Goal: Task Accomplishment & Management: Manage account settings

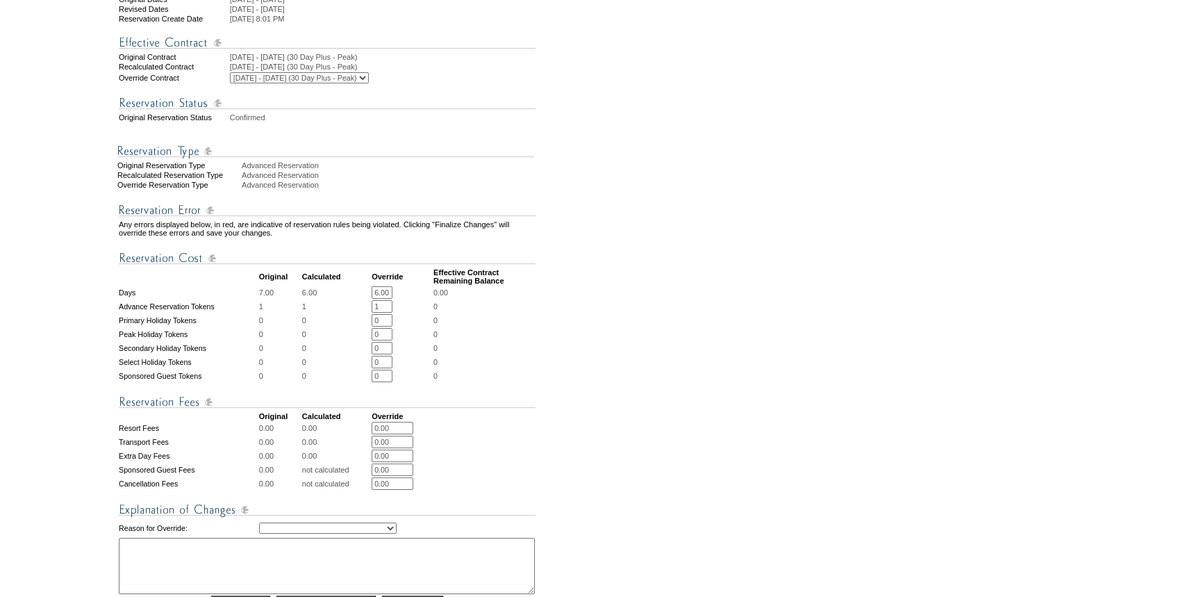
scroll to position [442, 0]
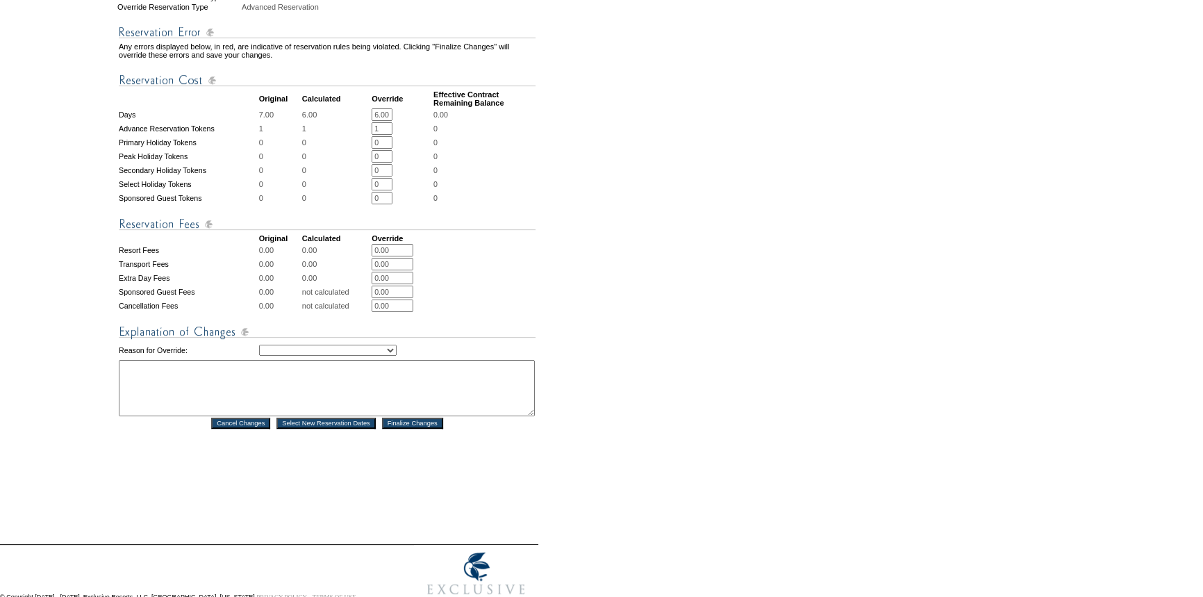
click at [338, 356] on select "Creating Continuous Stay Days Rebooked After Cancellation Editing Occupant Expe…" at bounding box center [328, 350] width 138 height 11
select select "1043"
click at [259, 356] on select "Creating Continuous Stay Days Rebooked After Cancellation Editing Occupant Expe…" at bounding box center [328, 350] width 138 height 11
click at [274, 401] on textarea at bounding box center [327, 388] width 416 height 56
type textarea "Per email from Jon. MB"
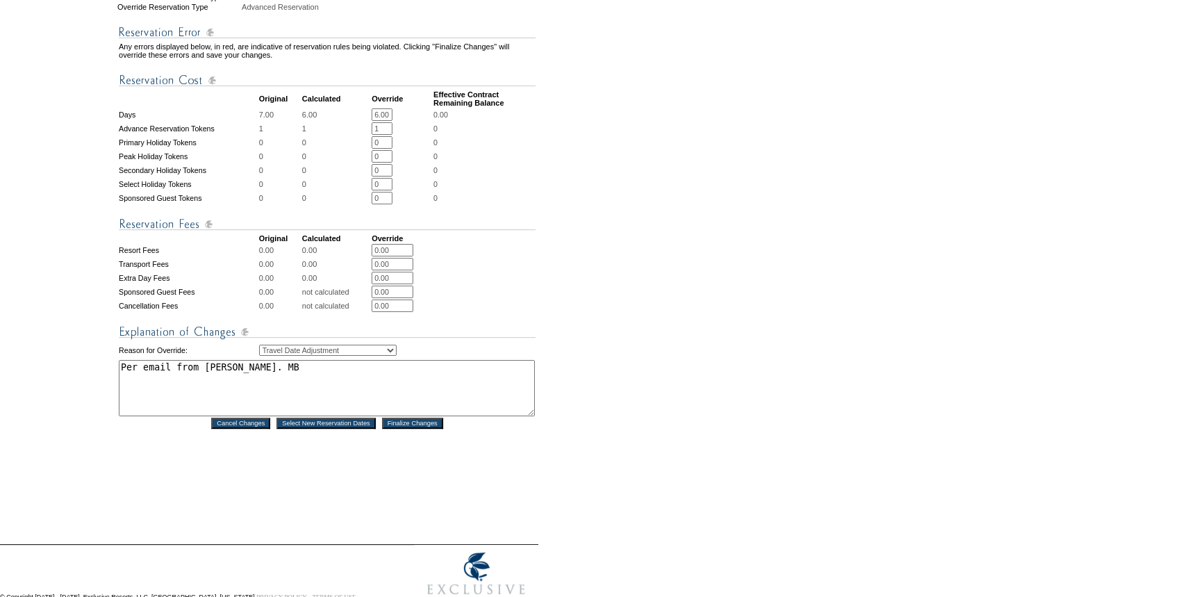
click at [404, 429] on input "Finalize Changes" at bounding box center [412, 422] width 61 height 11
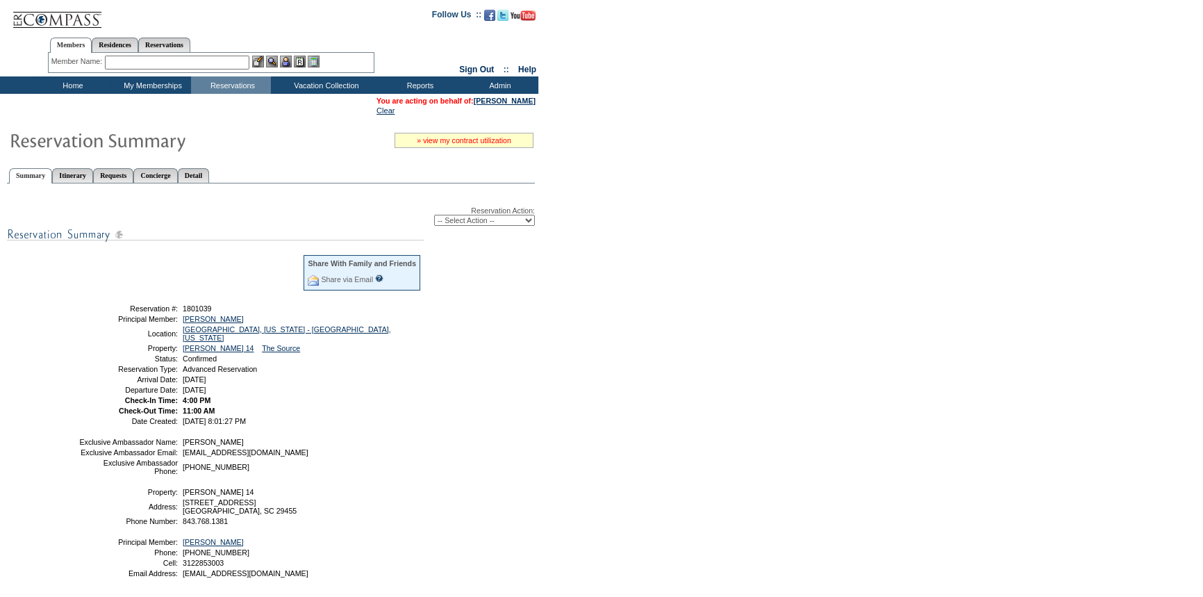
click at [448, 136] on link "» view my contract utilization" at bounding box center [464, 140] width 94 height 8
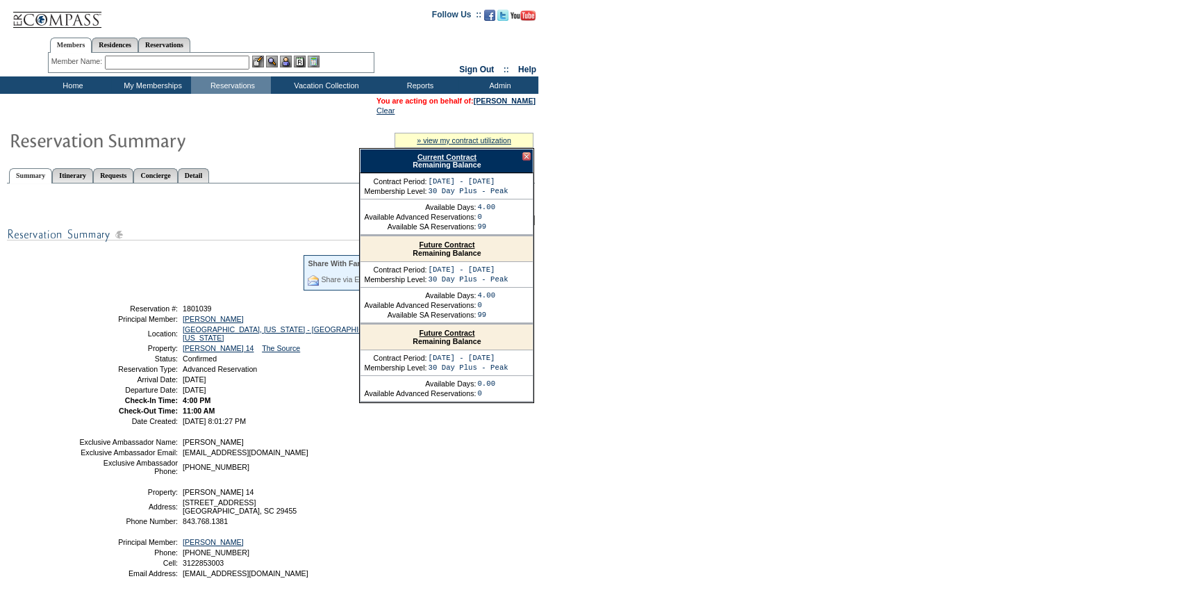
click at [445, 333] on link "Future Contract" at bounding box center [448, 333] width 56 height 8
click at [181, 63] on input "text" at bounding box center [177, 63] width 144 height 14
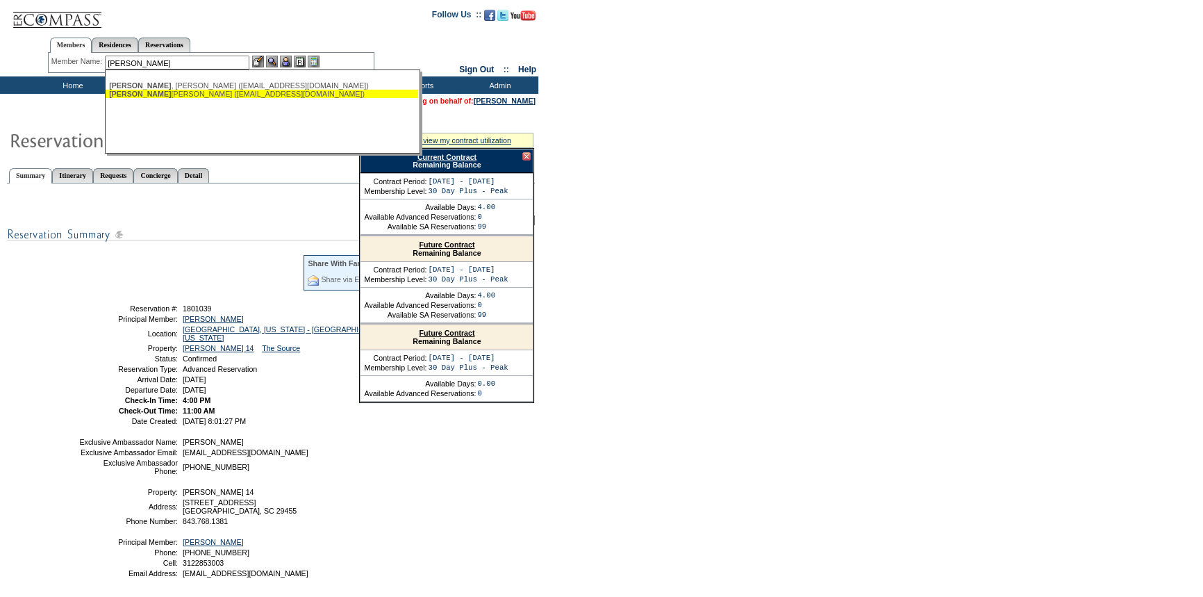
click at [174, 90] on div "[PERSON_NAME] ([EMAIL_ADDRESS][DOMAIN_NAME])" at bounding box center [262, 94] width 306 height 8
type input "[PERSON_NAME] ([EMAIL_ADDRESS][DOMAIN_NAME])"
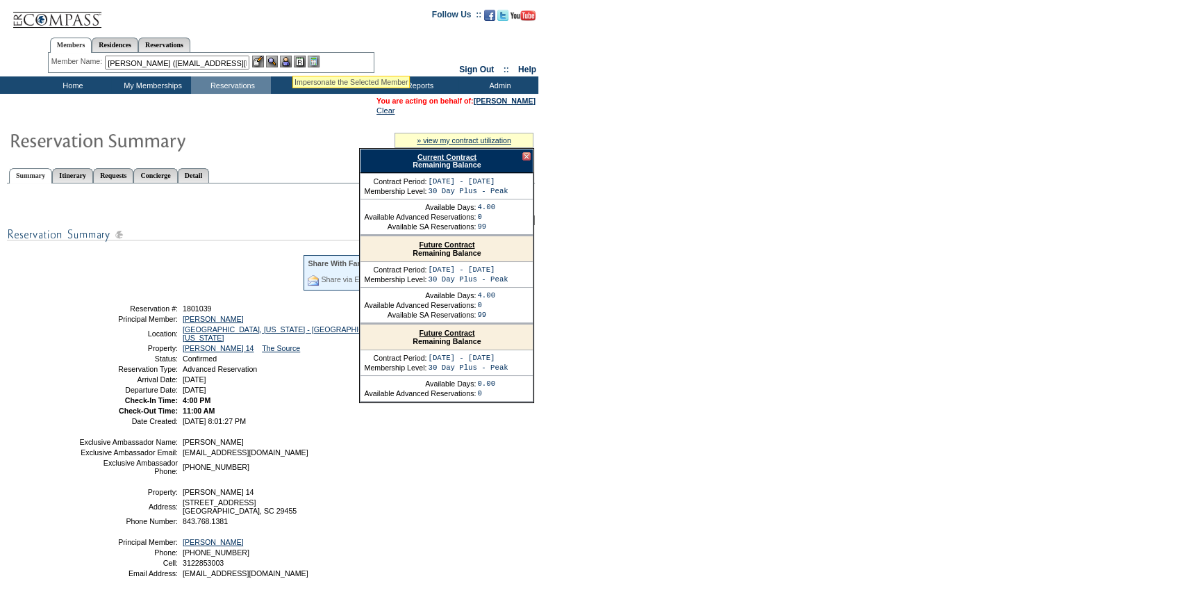
drag, startPoint x: 290, startPoint y: 60, endPoint x: 271, endPoint y: 60, distance: 18.8
click at [290, 60] on img at bounding box center [286, 62] width 12 height 12
click at [271, 60] on img at bounding box center [272, 62] width 12 height 12
